Goal: Transaction & Acquisition: Purchase product/service

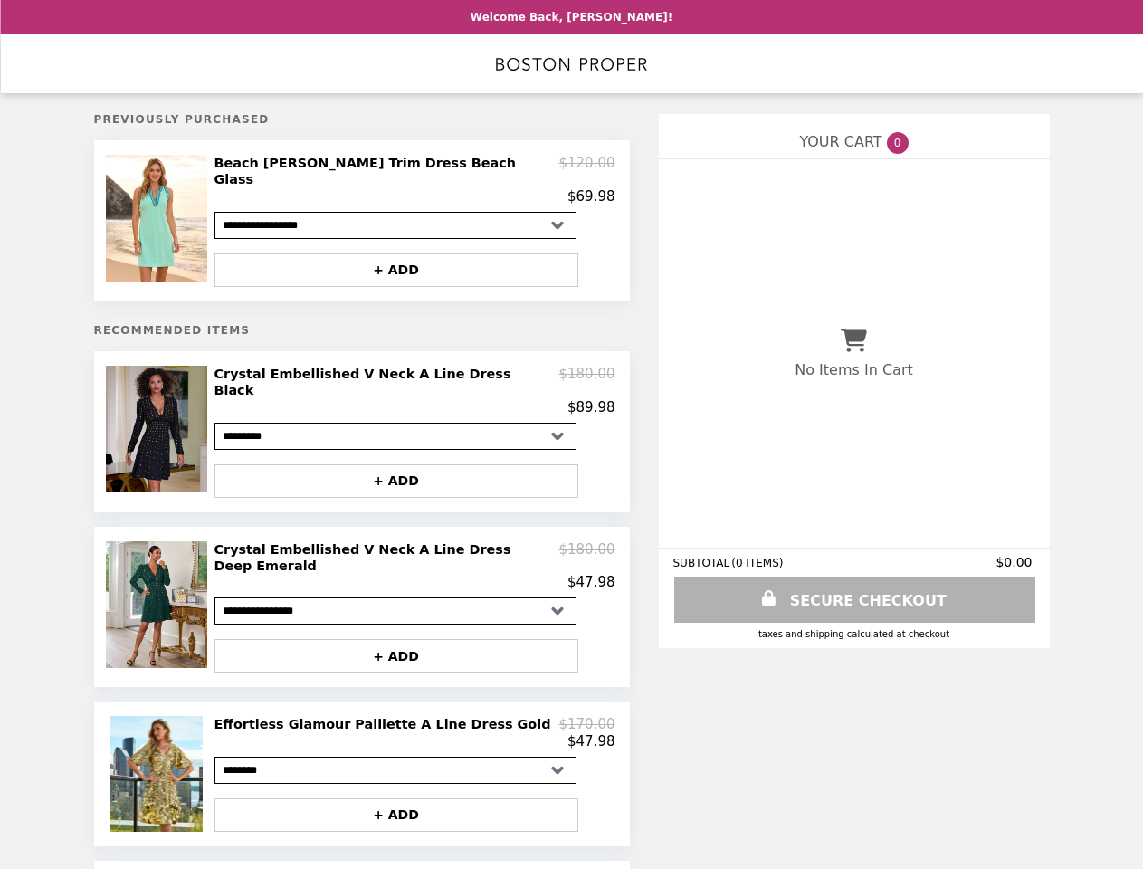
select select "**********"
click at [159, 215] on img at bounding box center [159, 218] width 106 height 127
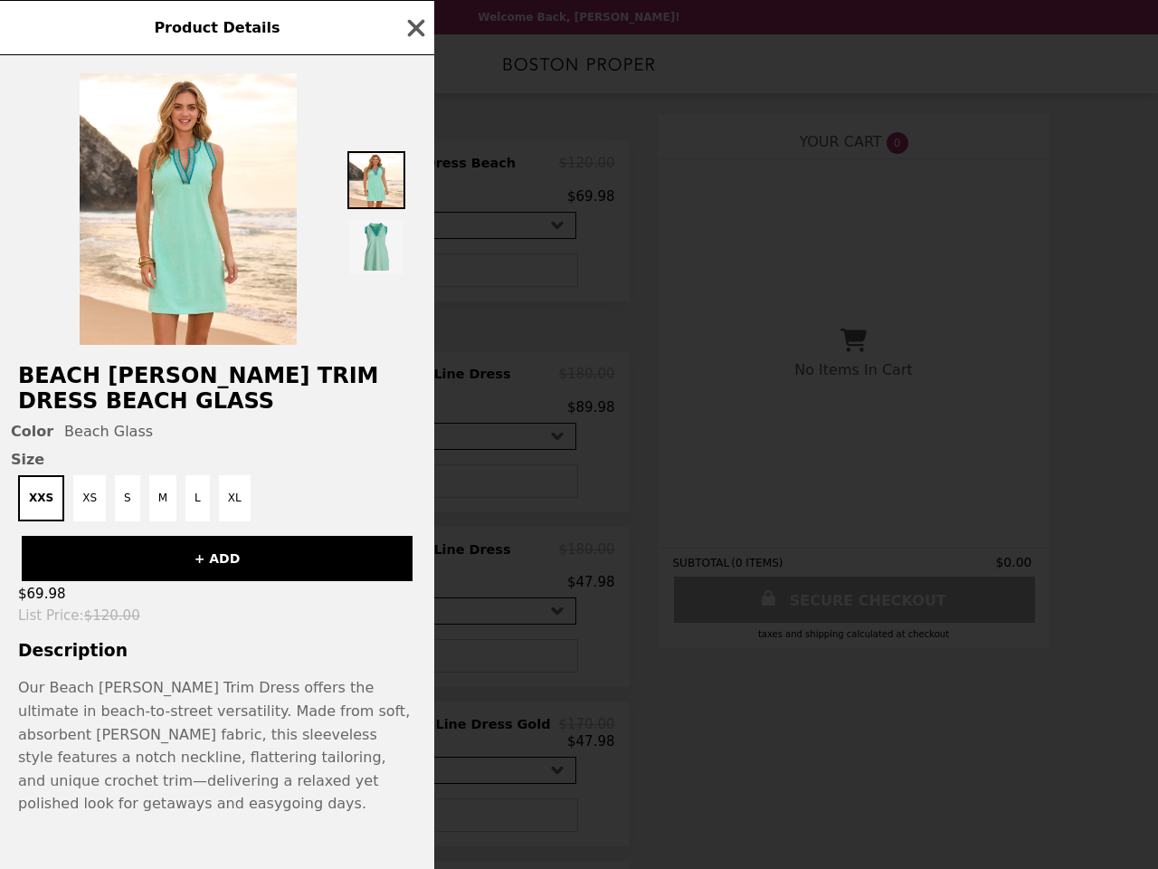
click at [396, 258] on img at bounding box center [376, 247] width 58 height 58
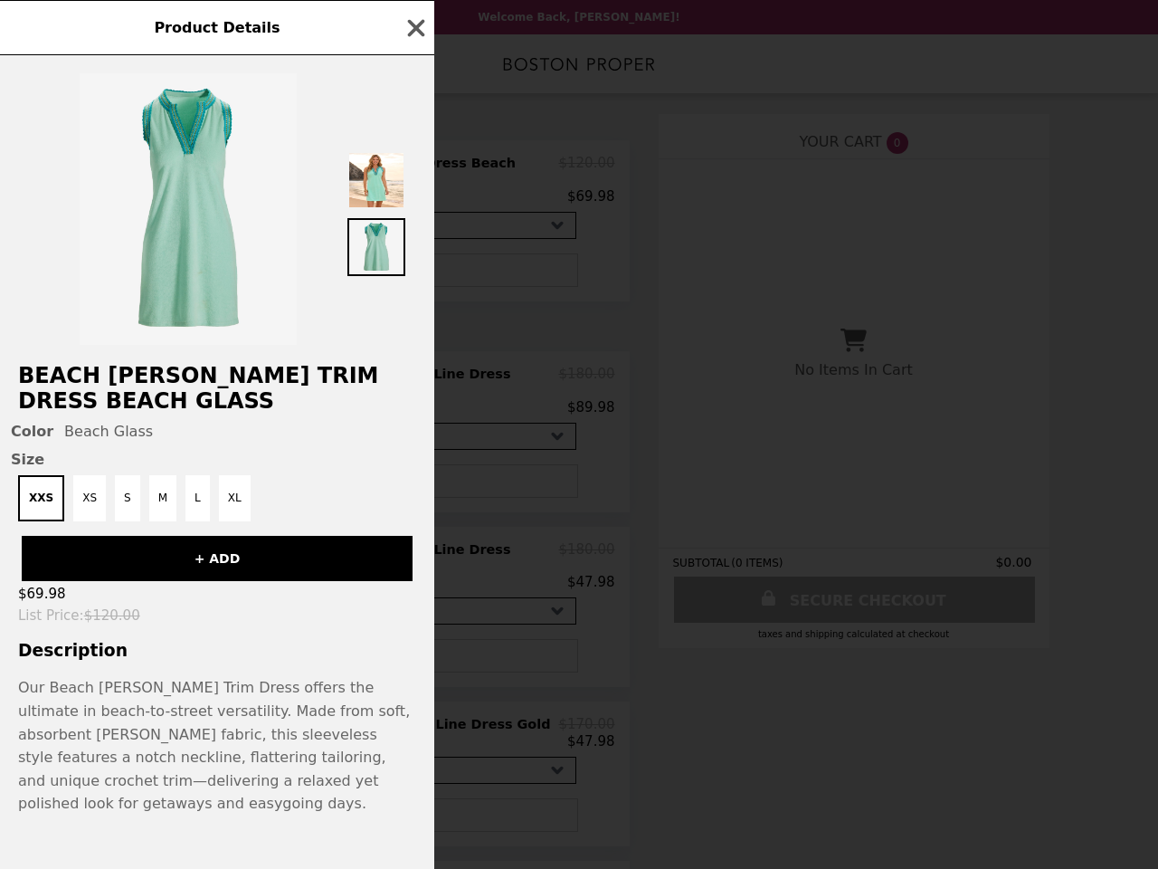
click at [159, 414] on div "Beach [PERSON_NAME] Crochet Trim Dress Beach Glass Color Beach Glass Size XXS X…" at bounding box center [217, 462] width 434 height 814
click at [414, 374] on h2 "Beach [PERSON_NAME] Trim Dress Beach Glass" at bounding box center [217, 388] width 434 height 51
click at [396, 457] on div "Product Details Beach [PERSON_NAME] Crochet Trim Dress Beach Glass Color Beach …" at bounding box center [579, 434] width 1158 height 869
click at [159, 576] on img at bounding box center [159, 604] width 106 height 127
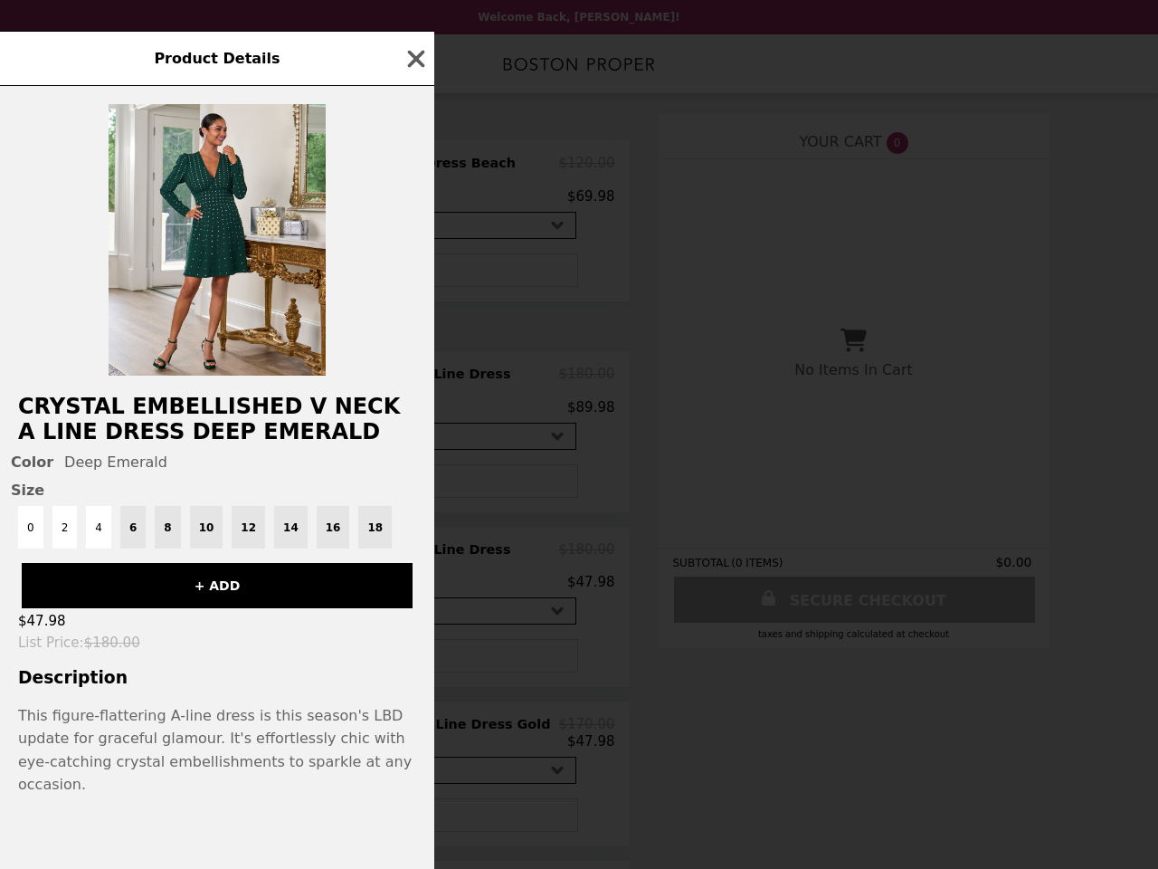
click at [414, 536] on div "Product Details Crystal Embellished V Neck A Line Dress Deep Emerald Color Deep…" at bounding box center [579, 434] width 1158 height 869
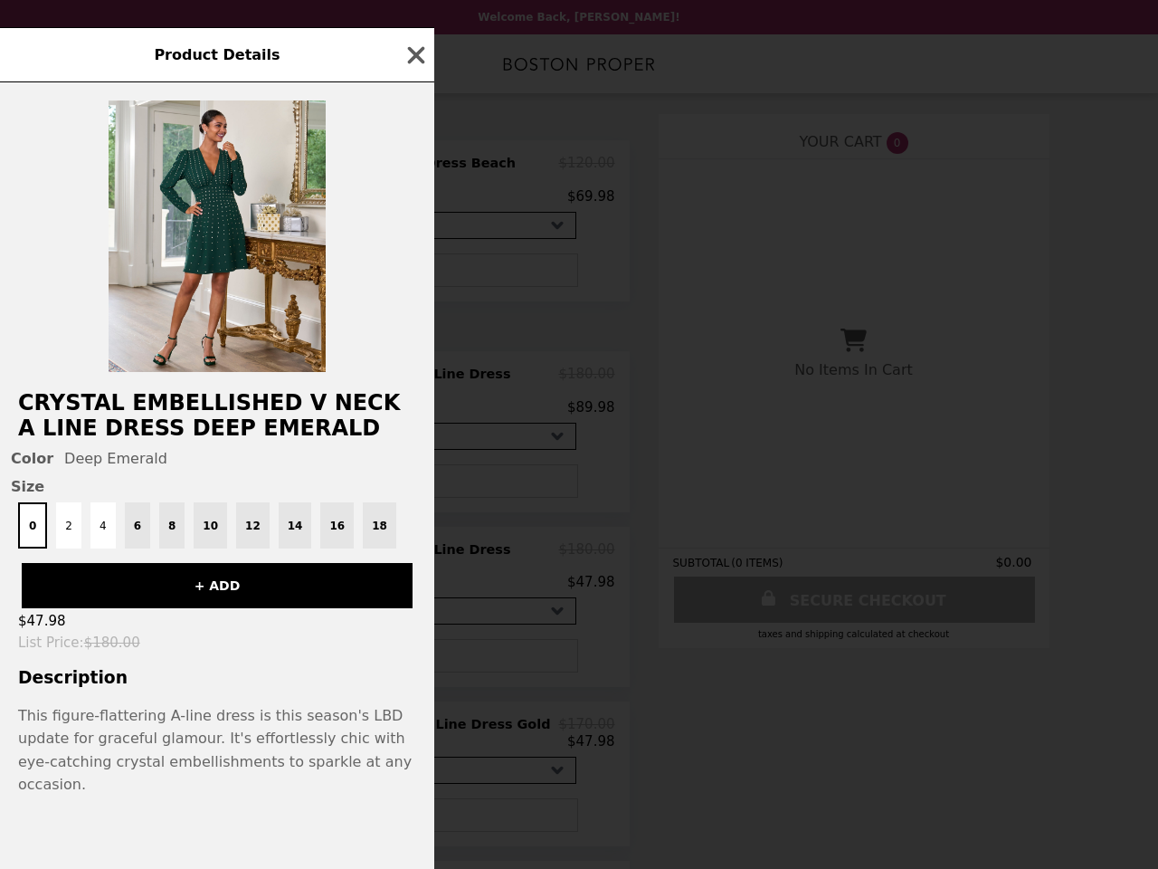
click at [396, 608] on button "+ ADD" at bounding box center [217, 585] width 391 height 45
click at [159, 738] on div "Product Details Crystal Embellished V Neck A Line Dress Deep Emerald Color Deep…" at bounding box center [579, 434] width 1158 height 869
